Goal: Task Accomplishment & Management: Manage account settings

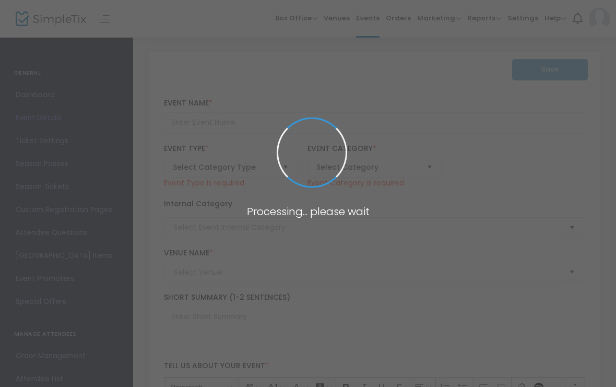
type input "Joint Ventures x Cannakits"
type textarea "Joint Ventures x [DEMOGRAPHIC_DATA] join forces to make your own joint rolling …"
type input "Buy Tickets"
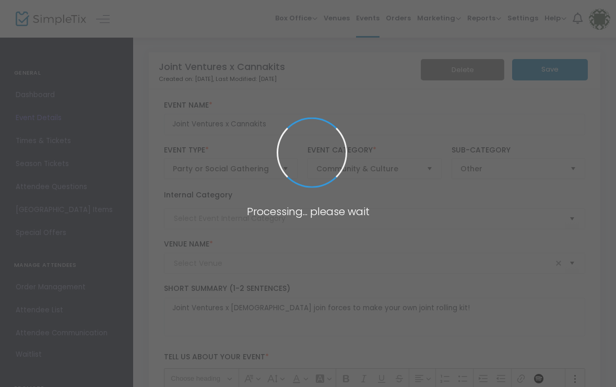
type input "Green Goddess"
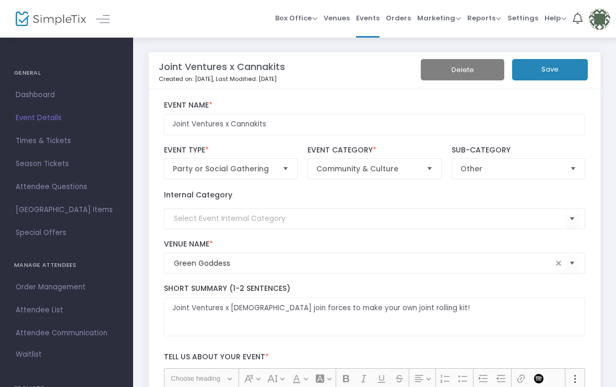
scroll to position [72, 0]
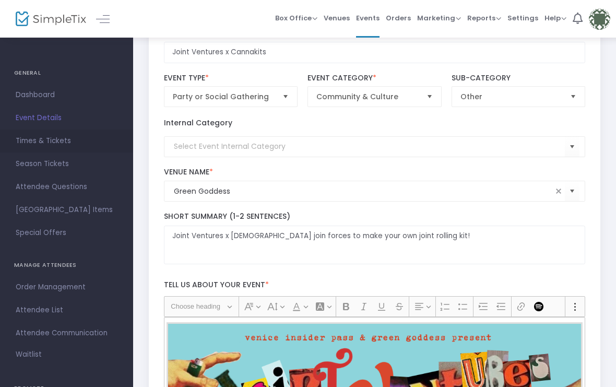
click at [35, 144] on span "Times & Tickets" at bounding box center [67, 141] width 102 height 14
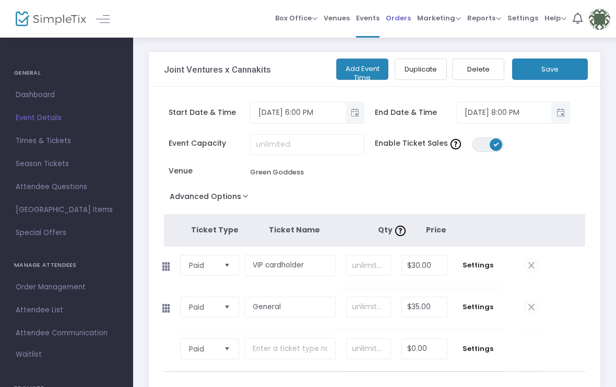
click at [403, 15] on span "Orders" at bounding box center [398, 18] width 25 height 27
